Goal: Task Accomplishment & Management: Manage account settings

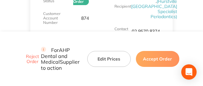
scroll to position [128, 0]
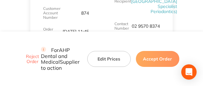
click at [102, 55] on button "Edit Prices" at bounding box center [108, 59] width 43 height 16
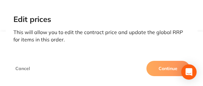
click at [157, 70] on button "Continue" at bounding box center [167, 68] width 43 height 15
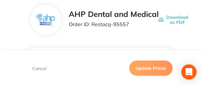
scroll to position [32, 0]
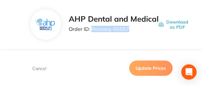
drag, startPoint x: 128, startPoint y: 29, endPoint x: 91, endPoint y: 31, distance: 37.1
click at [91, 30] on p "Order ID: Restocq- 95557" at bounding box center [114, 29] width 90 height 6
copy p "Restocq- 95557"
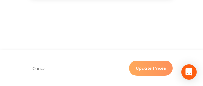
scroll to position [511, 0]
click at [146, 67] on button "Update Prices" at bounding box center [150, 68] width 43 height 15
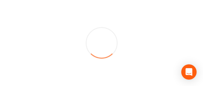
scroll to position [0, 0]
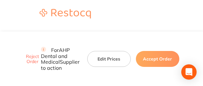
click at [140, 51] on button "Accept Order" at bounding box center [157, 59] width 43 height 16
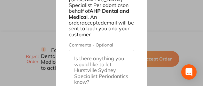
scroll to position [617, 0]
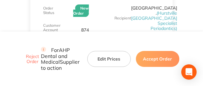
scroll to position [106, 0]
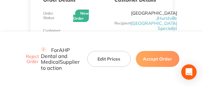
click at [105, 51] on button "Edit Prices" at bounding box center [108, 59] width 43 height 16
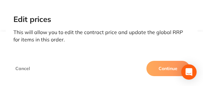
click at [161, 68] on button "Continue" at bounding box center [167, 68] width 43 height 15
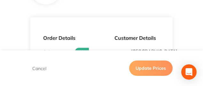
scroll to position [80, 0]
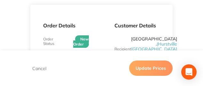
click at [110, 23] on div "Customer Details Recipient Hurstville . ( Hurstville Sydney Specialist Periodon…" at bounding box center [137, 70] width 71 height 130
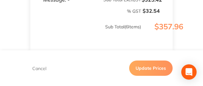
scroll to position [463, 0]
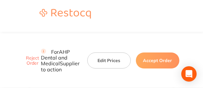
click at [101, 53] on button "Edit Prices" at bounding box center [108, 61] width 43 height 16
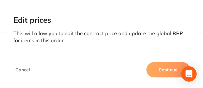
click at [164, 74] on button "Continue" at bounding box center [167, 69] width 43 height 15
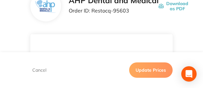
scroll to position [32, 0]
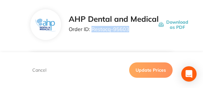
drag, startPoint x: 128, startPoint y: 31, endPoint x: 92, endPoint y: 29, distance: 35.8
click at [92, 29] on p "Order ID: Restocq- 95603" at bounding box center [114, 29] width 90 height 6
copy p "Restocq- 95603"
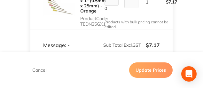
scroll to position [256, 0]
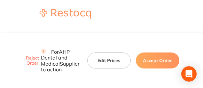
click at [105, 53] on button "Edit Prices" at bounding box center [108, 61] width 43 height 16
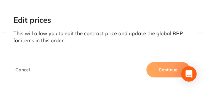
click at [159, 67] on button "Continue" at bounding box center [167, 69] width 43 height 15
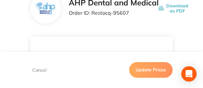
scroll to position [48, 0]
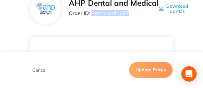
drag, startPoint x: 127, startPoint y: 14, endPoint x: 92, endPoint y: 14, distance: 35.8
click at [92, 14] on p "Order ID: Restocq- 95607" at bounding box center [114, 13] width 90 height 6
copy p "Restocq- 95607"
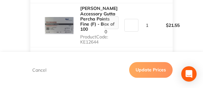
scroll to position [256, 0]
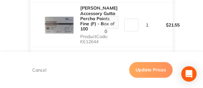
drag, startPoint x: 101, startPoint y: 34, endPoint x: 80, endPoint y: 34, distance: 20.8
copy p "KE13985"
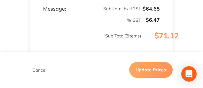
scroll to position [319, 0]
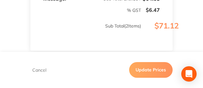
drag, startPoint x: 100, startPoint y: 34, endPoint x: 79, endPoint y: 32, distance: 20.8
copy p "KE12644"
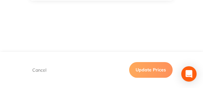
scroll to position [415, 0]
click at [147, 73] on button "Update Prices" at bounding box center [150, 69] width 43 height 15
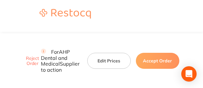
click at [111, 53] on button "Edit Prices" at bounding box center [108, 61] width 43 height 16
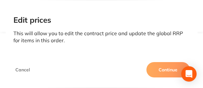
click at [164, 70] on button "Continue" at bounding box center [167, 69] width 43 height 15
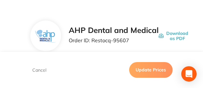
scroll to position [16, 0]
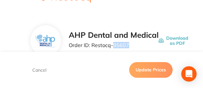
drag, startPoint x: 113, startPoint y: 47, endPoint x: 144, endPoint y: 46, distance: 31.0
click at [143, 46] on p "Order ID: Restocq- 95607" at bounding box center [114, 45] width 90 height 6
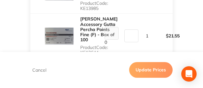
scroll to position [240, 0]
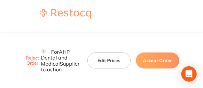
click at [97, 53] on button "Edit Prices" at bounding box center [108, 61] width 43 height 16
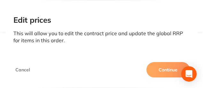
click at [153, 67] on button "Continue" at bounding box center [167, 69] width 43 height 15
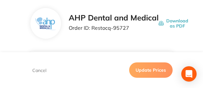
scroll to position [32, 0]
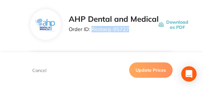
drag, startPoint x: 128, startPoint y: 29, endPoint x: 93, endPoint y: 30, distance: 35.5
click at [93, 30] on p "Order ID: Restocq- 95727" at bounding box center [114, 29] width 90 height 6
copy p "Restocq- 95727"
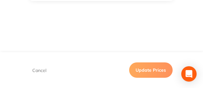
scroll to position [512, 0]
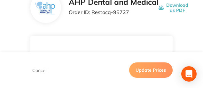
scroll to position [17, 0]
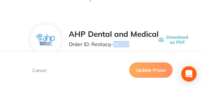
drag, startPoint x: 113, startPoint y: 45, endPoint x: 128, endPoint y: 42, distance: 15.2
click at [128, 42] on p "Order ID: Restocq- 95727" at bounding box center [114, 44] width 90 height 6
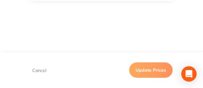
scroll to position [543, 0]
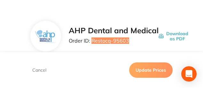
scroll to position [16, 0]
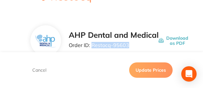
click at [135, 49] on div "AHP Dental and Medical Order ID: Restocq- 95603" at bounding box center [114, 41] width 90 height 20
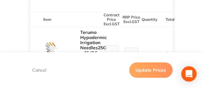
scroll to position [240, 0]
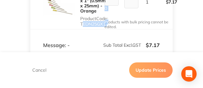
drag, startPoint x: 81, startPoint y: 43, endPoint x: 130, endPoint y: 40, distance: 48.7
click at [108, 29] on tr "Terumo Hypodermic Irrigation Needles25G x 1'' (0.5mm x 25mm) - Orange Product C…" at bounding box center [101, 2] width 142 height 54
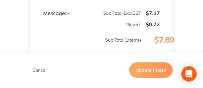
scroll to position [256, 0]
